Goal: Task Accomplishment & Management: Complete application form

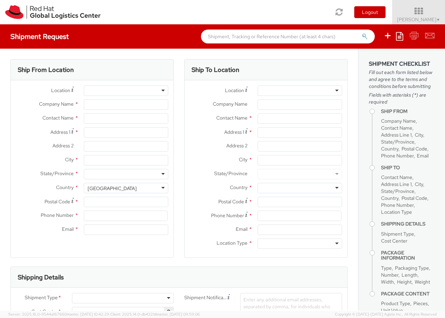
select select "850"
select select
type input "Red Hat Czech s.r.o."
type input "[PERSON_NAME]"
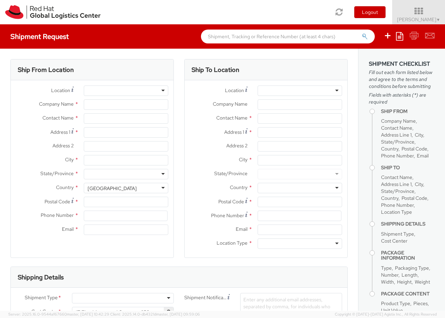
type input "Purkynova 647/111"
type input "[GEOGRAPHIC_DATA]"
type input "621 00"
type input "420 532 294 555"
type input "[EMAIL_ADDRESS][DOMAIN_NAME]"
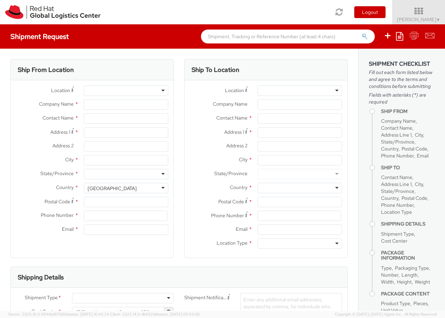
select select "CM"
select select "KGS"
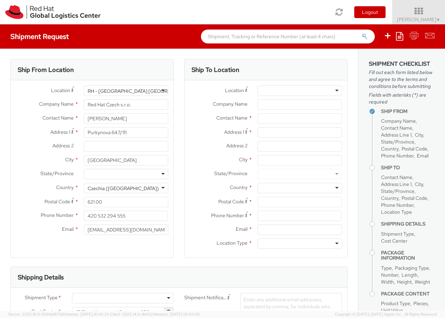
click at [300, 91] on div at bounding box center [300, 91] width 85 height 10
type input "[GEOGRAPHIC_DATA] [GEOGRAPHIC_DATA] - C"
type input "Red Hat Czech s.r.o."
type input "Purkynova 647/111"
type input "[GEOGRAPHIC_DATA]"
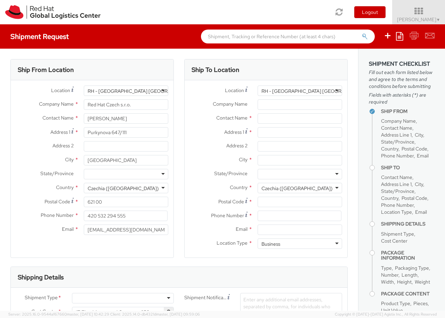
type input "621 00"
type input "420 532 294 555"
click at [300, 244] on div "Business" at bounding box center [300, 244] width 85 height 10
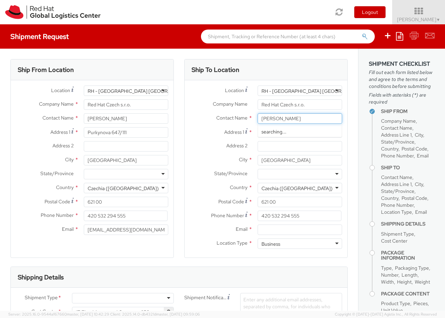
type input "[PERSON_NAME]"
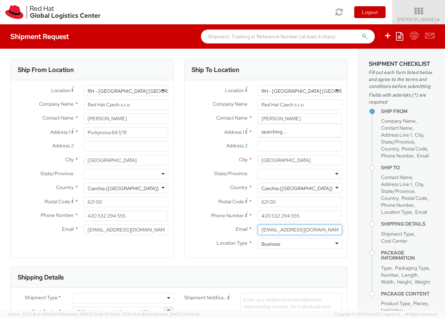
type input "[EMAIL_ADDRESS][DOMAIN_NAME]"
type input "732333065"
click at [123, 299] on div at bounding box center [123, 298] width 102 height 10
type input "bu"
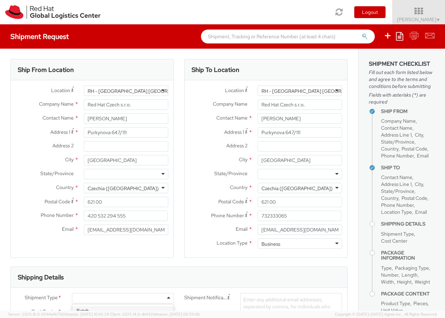
type input "ref"
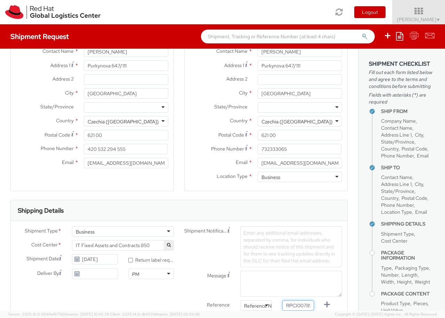
type input "RPCI0078915"
type input "[EMAIL_ADDRESS][DOMAIN_NAME]"
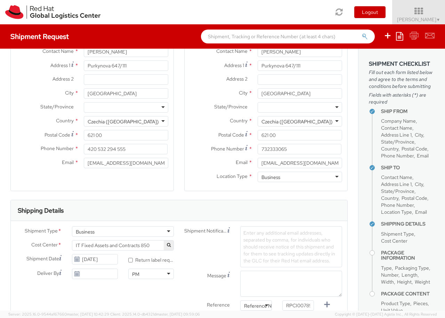
type input "lap"
select select "LAPTOP"
type input "your"
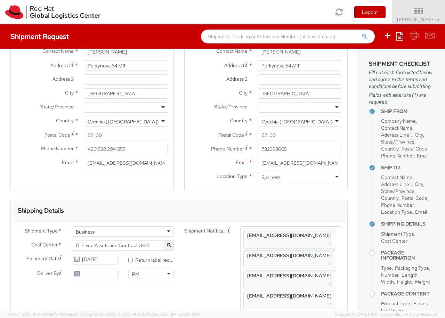
scroll to position [23, 0]
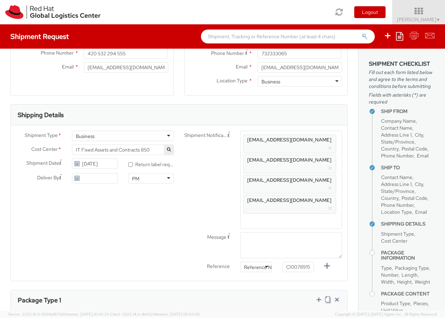
type input "1"
type input "50"
type input "30"
type input "20"
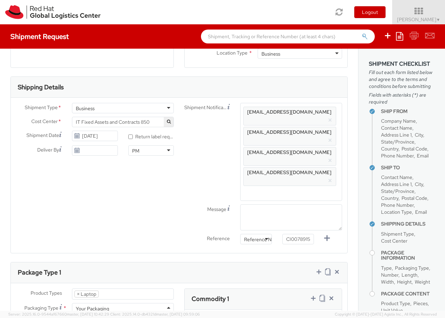
type input "4"
type input "Lenovo X Series"
type input "1,428.98"
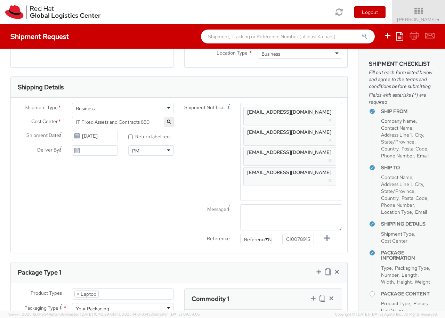
type input "EUR"
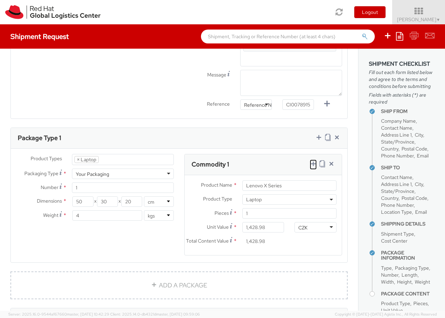
click at [313, 160] on icon at bounding box center [313, 163] width 7 height 7
click at [121, 310] on span at bounding box center [121, 315] width 94 height 10
select select "DOC_STATION"
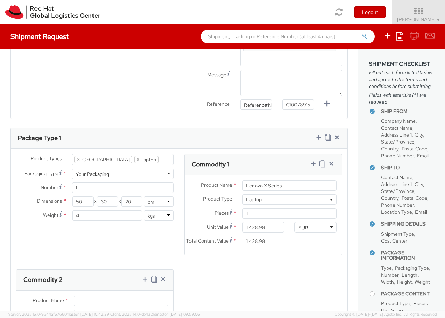
type input "200.00"
type input "Lenovo Thunderbolt 4 Dock"
